Goal: Information Seeking & Learning: Learn about a topic

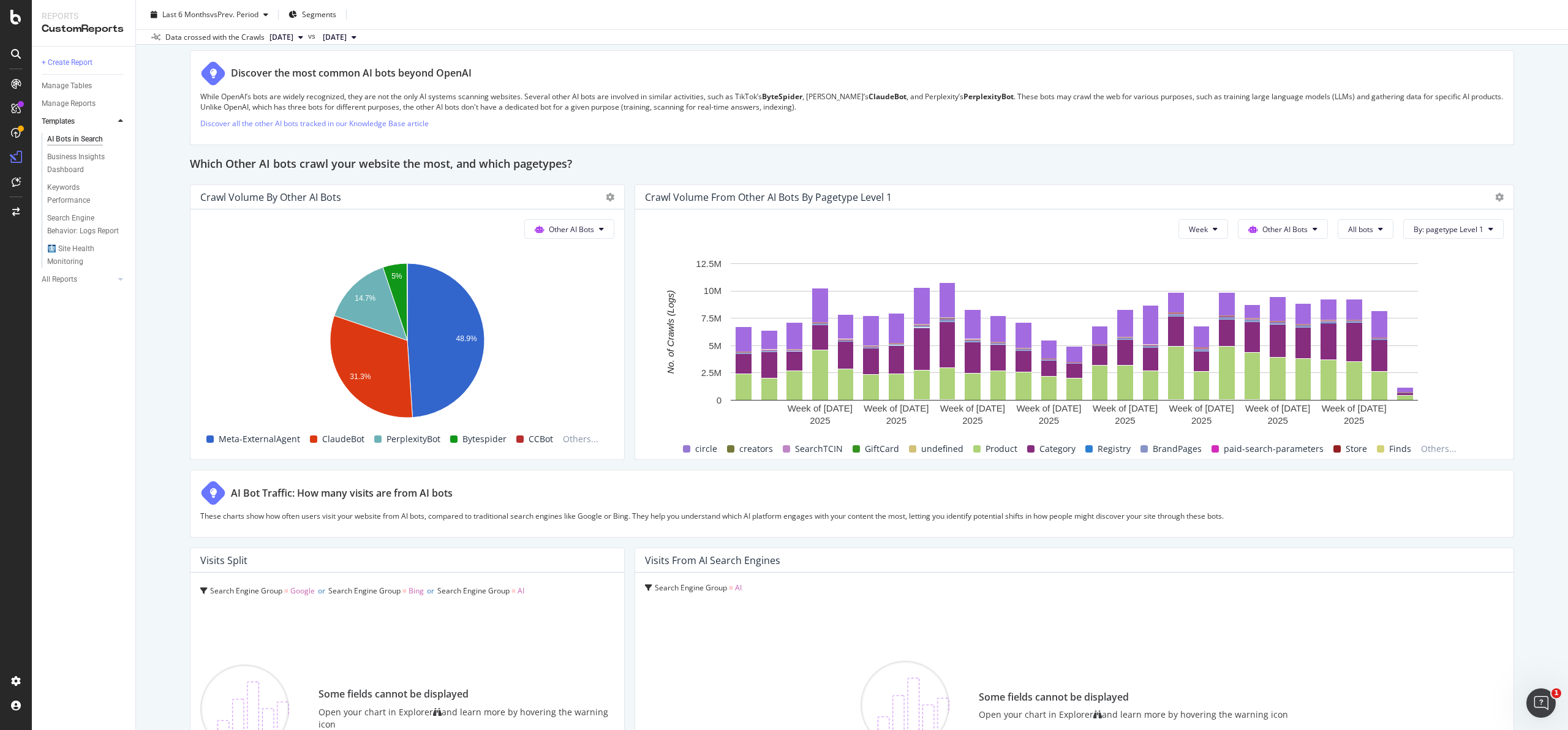
scroll to position [1708, 0]
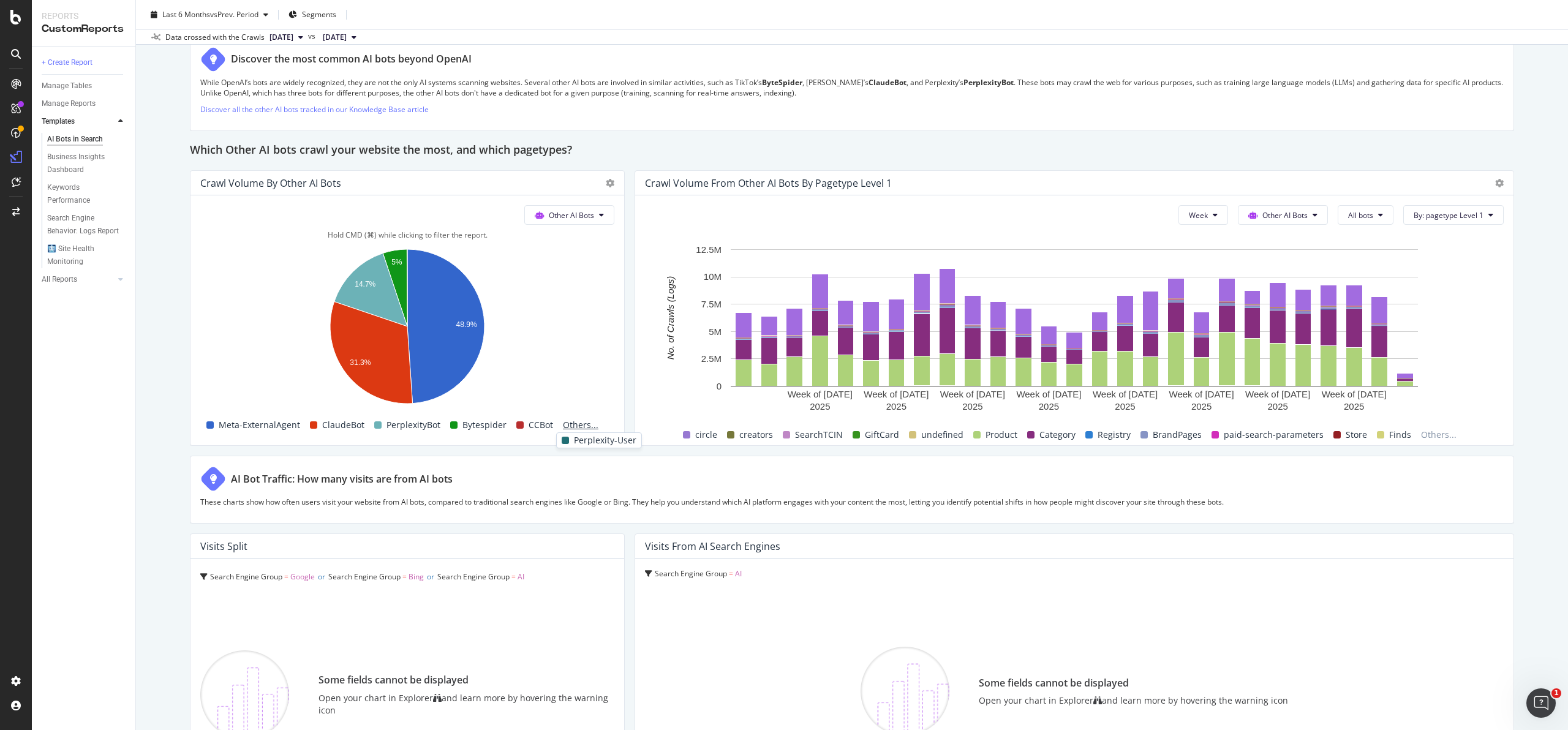
click at [574, 423] on span "Others..." at bounding box center [580, 425] width 45 height 15
click at [575, 426] on span "Others..." at bounding box center [580, 425] width 45 height 15
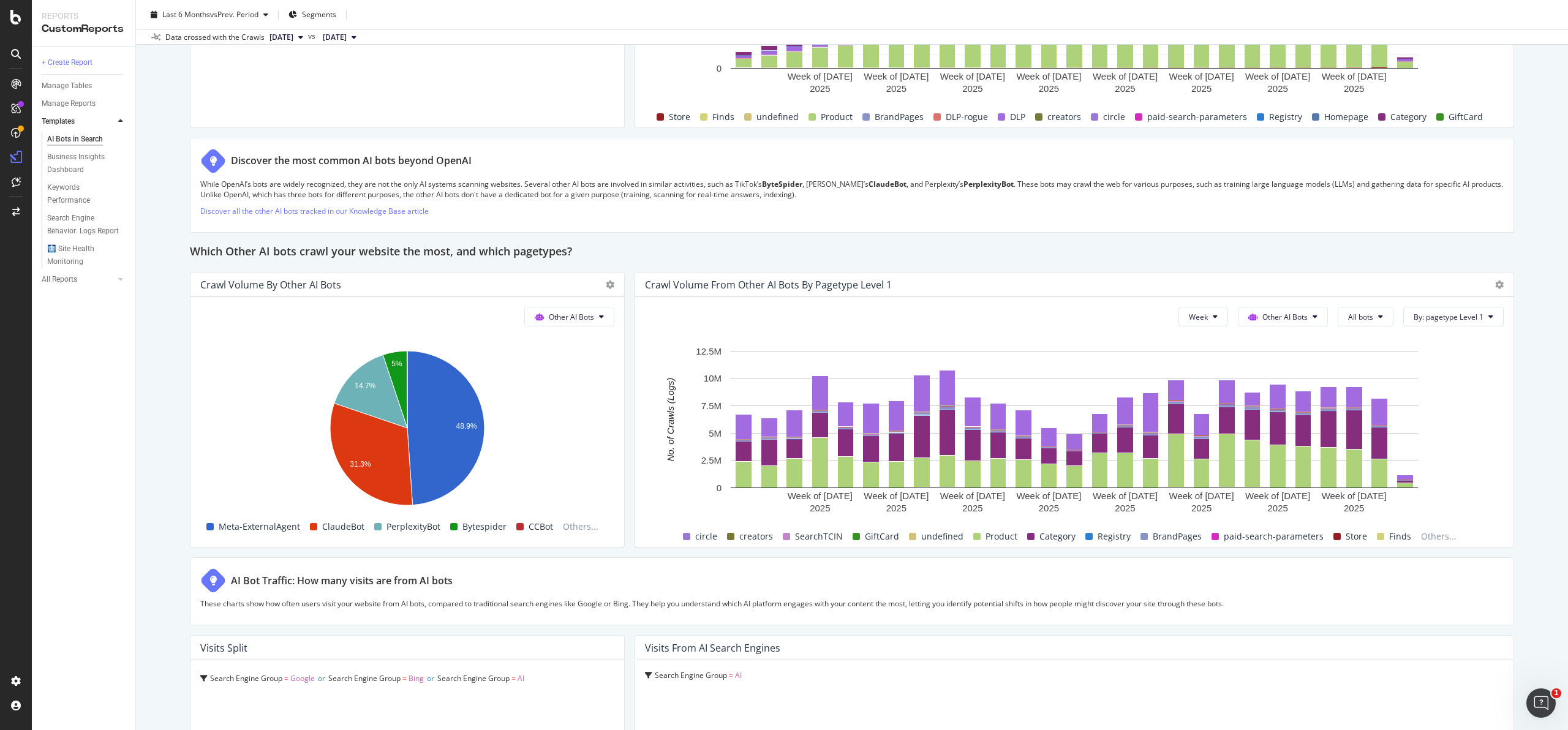
scroll to position [1358, 0]
